Goal: Navigation & Orientation: Go to known website

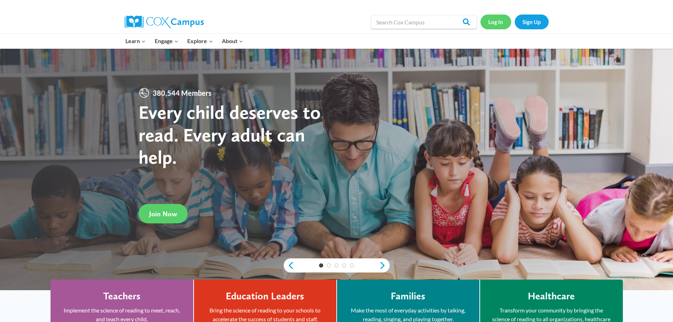
click at [497, 22] on link "Log In" at bounding box center [496, 21] width 31 height 14
click at [496, 20] on link "Log In" at bounding box center [496, 21] width 31 height 14
